Goal: Task Accomplishment & Management: Complete application form

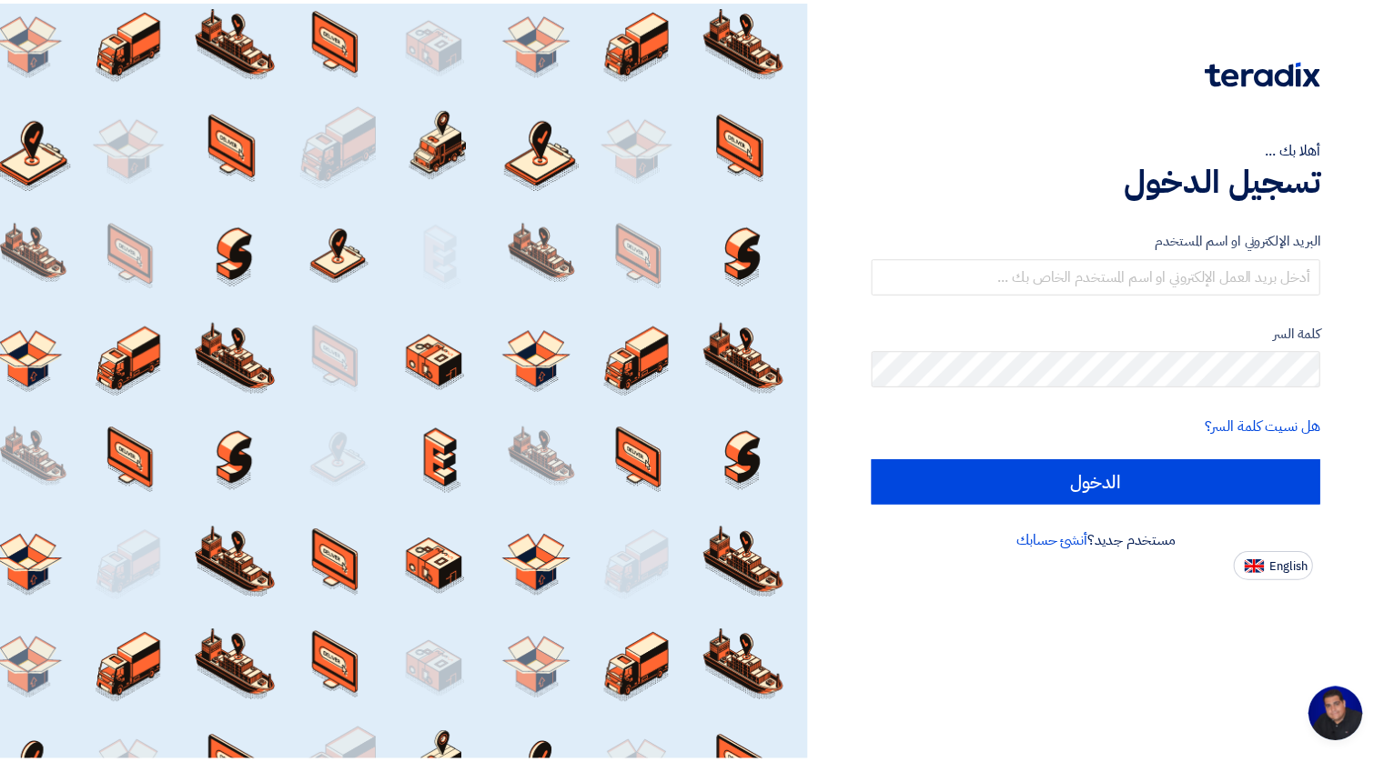
scroll to position [1117, 0]
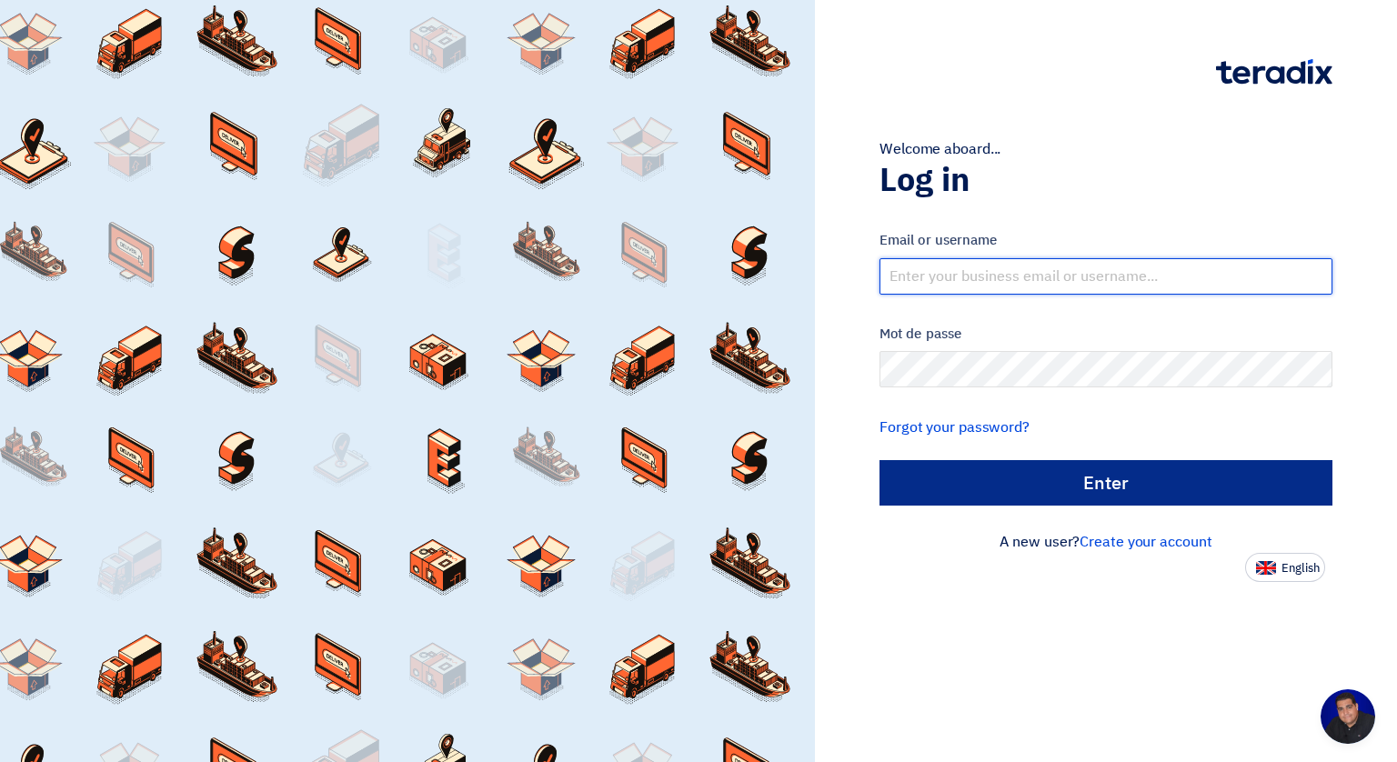
type input "[EMAIL_ADDRESS][DOMAIN_NAME]"
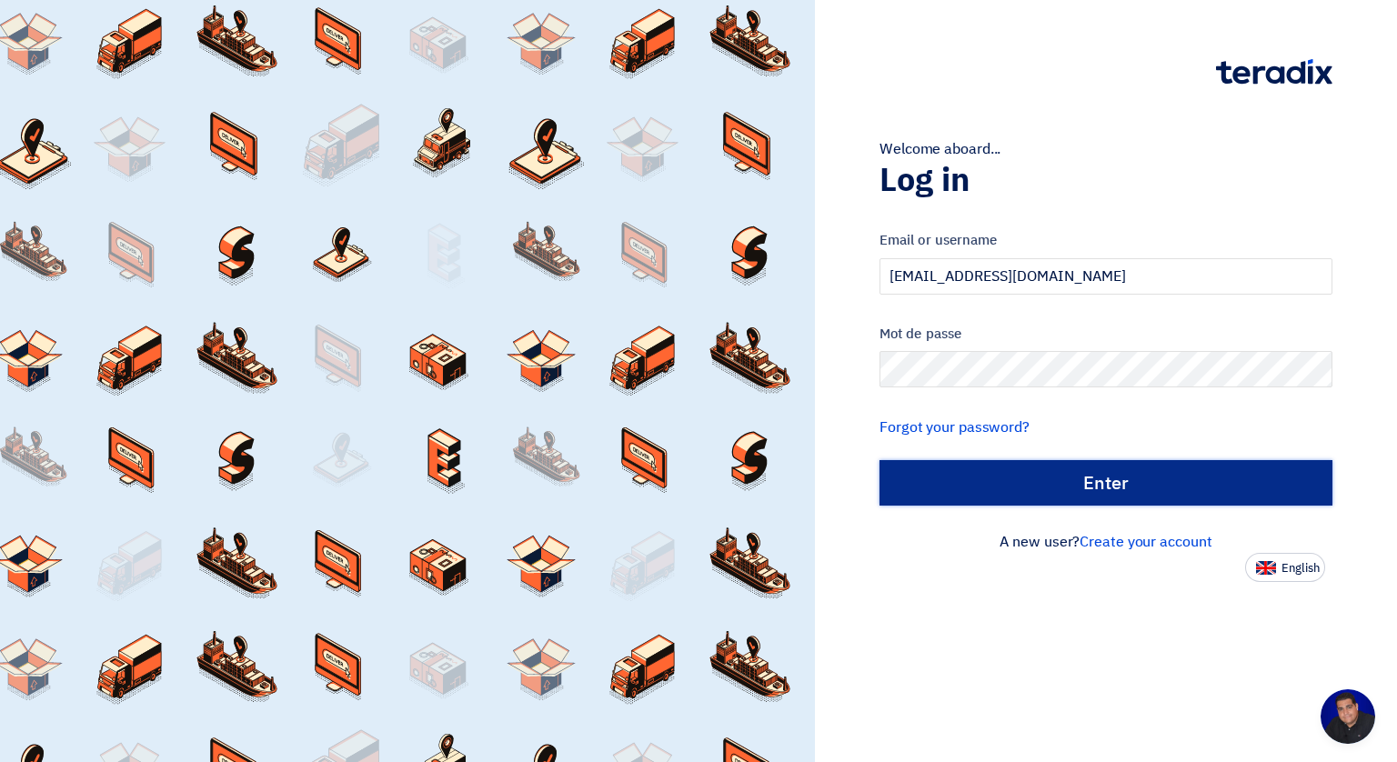
click at [1108, 482] on input "الدخول" at bounding box center [1106, 482] width 453 height 45
type input "Sign in"
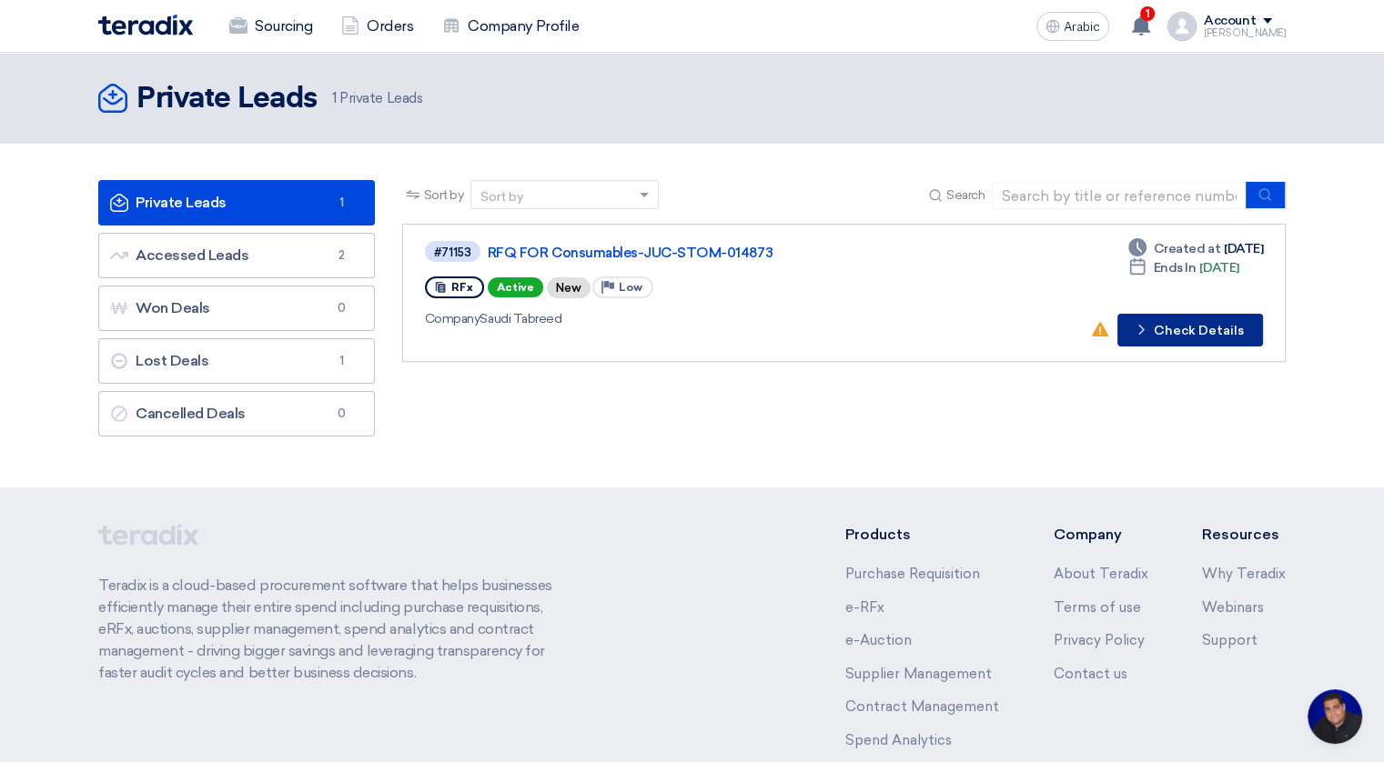
click at [1166, 330] on font "Check Details" at bounding box center [1199, 331] width 90 height 13
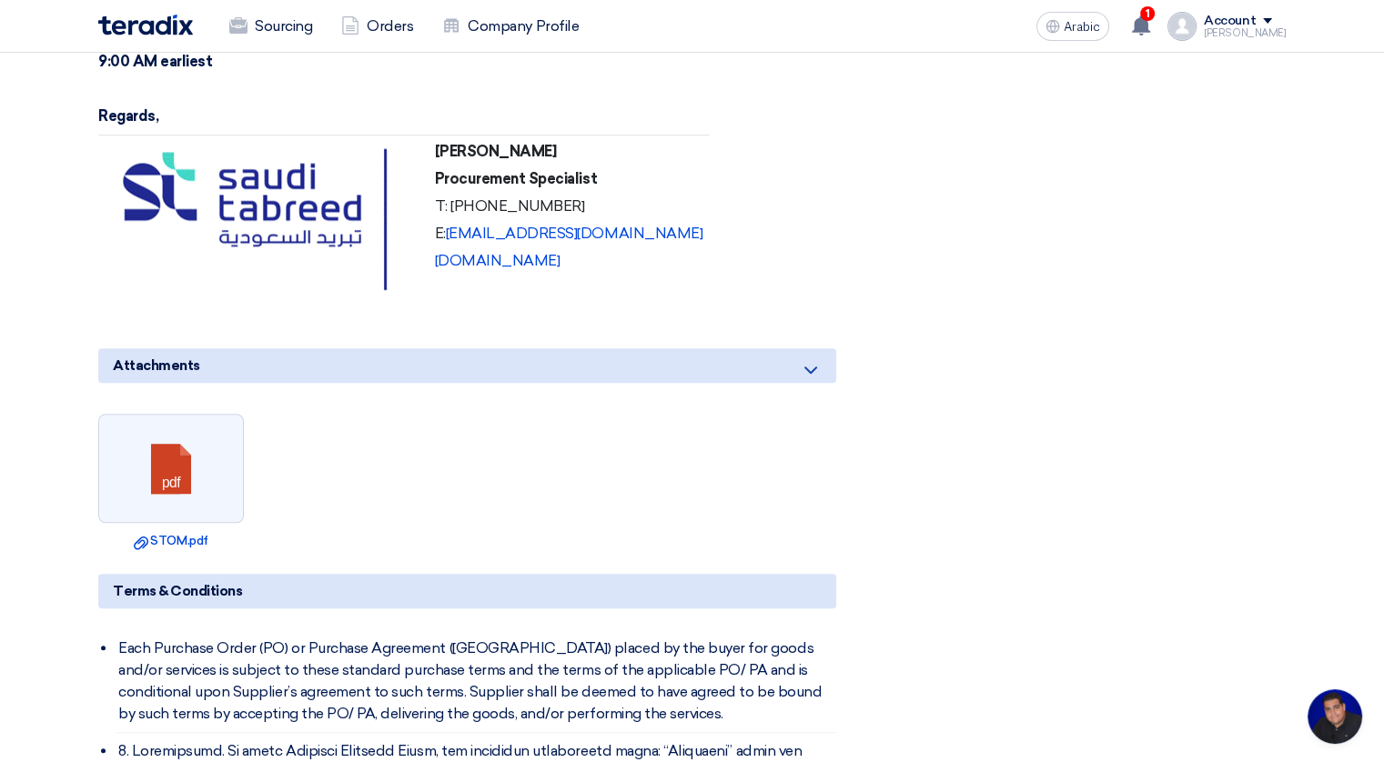
scroll to position [1190, 0]
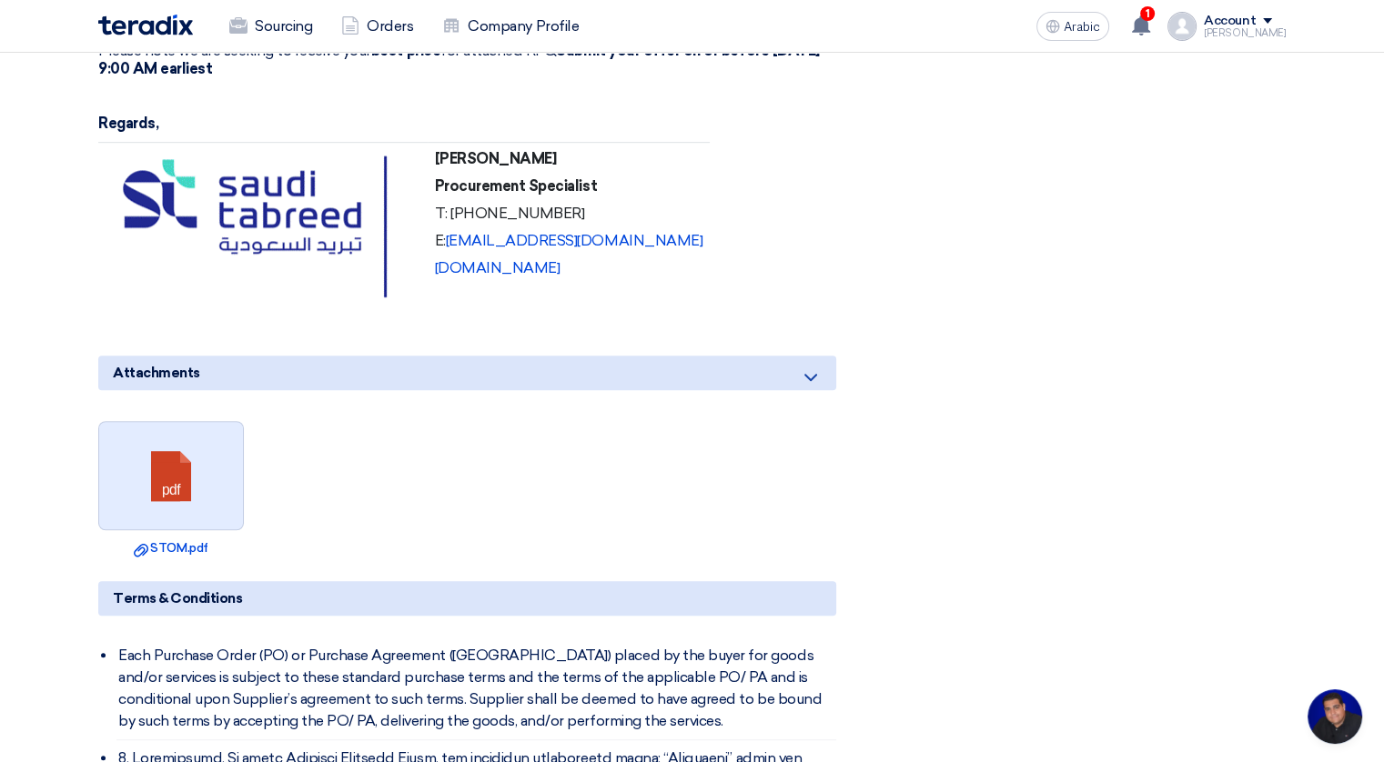
click at [193, 454] on link at bounding box center [172, 476] width 146 height 109
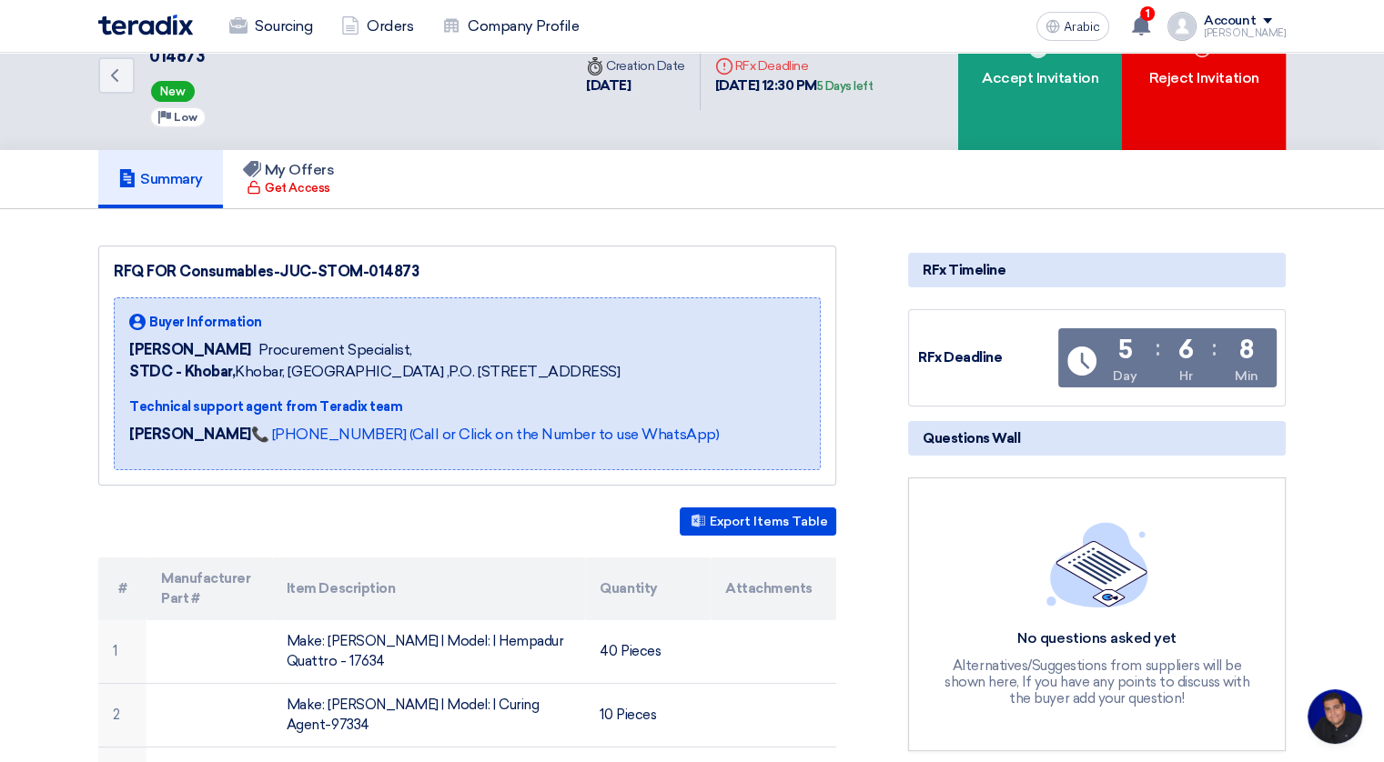
scroll to position [0, 0]
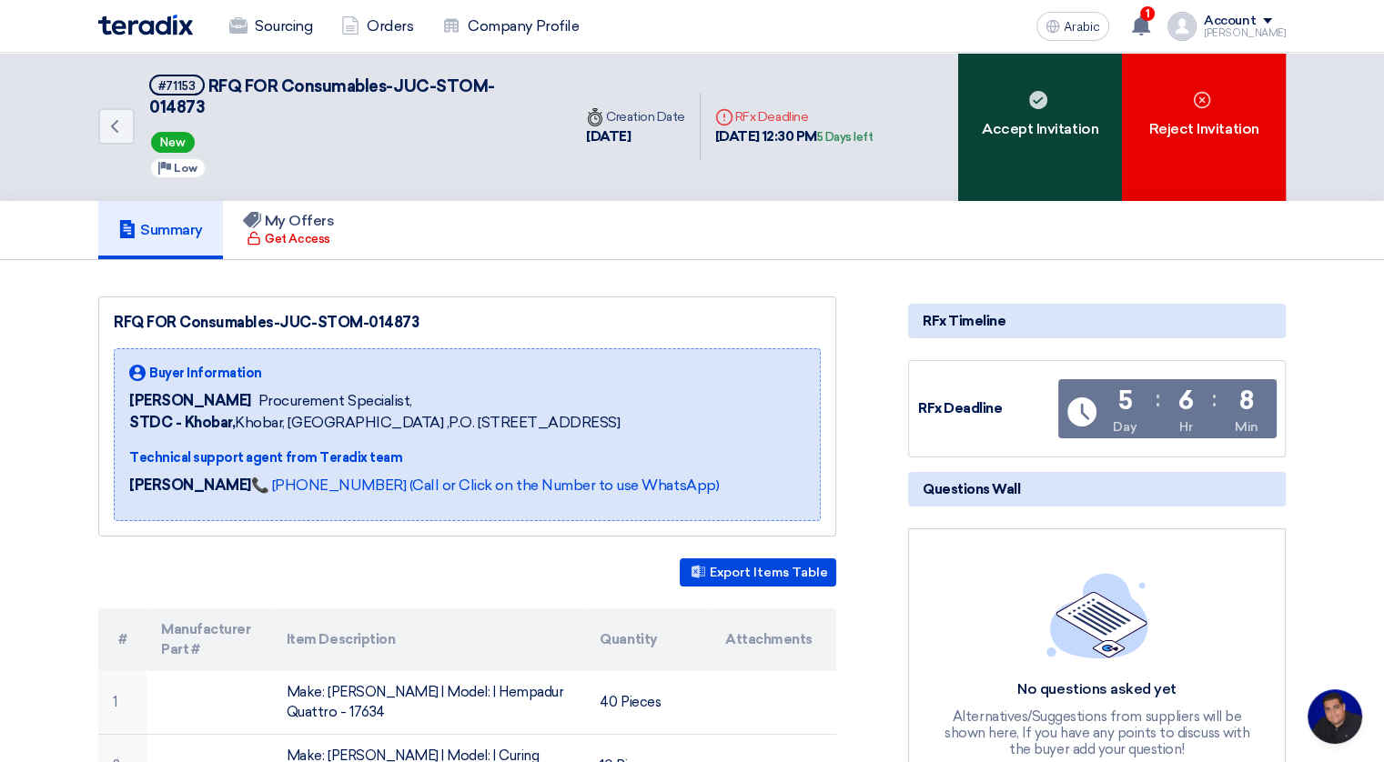
click at [1043, 134] on div "Accept Invitation" at bounding box center [1040, 127] width 164 height 148
